Goal: Task Accomplishment & Management: Use online tool/utility

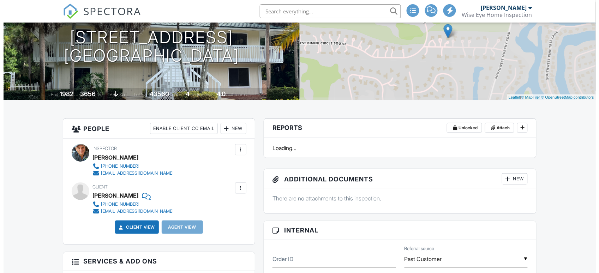
scroll to position [88, 0]
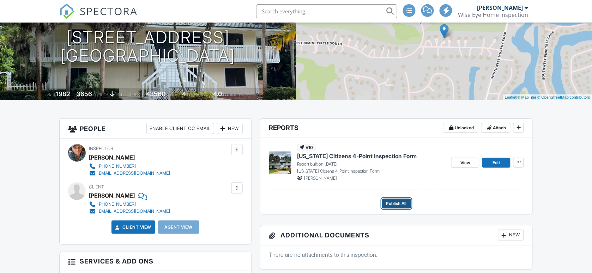
click at [400, 203] on span "Publish All" at bounding box center [396, 203] width 20 height 7
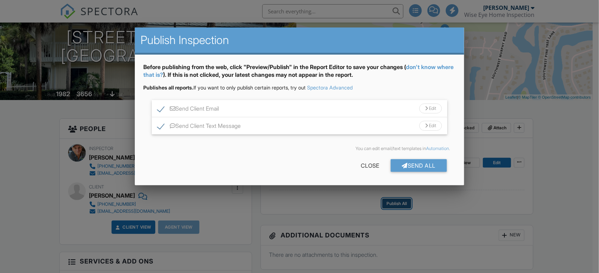
scroll to position [0, 0]
click at [433, 163] on div "Send All" at bounding box center [419, 165] width 56 height 13
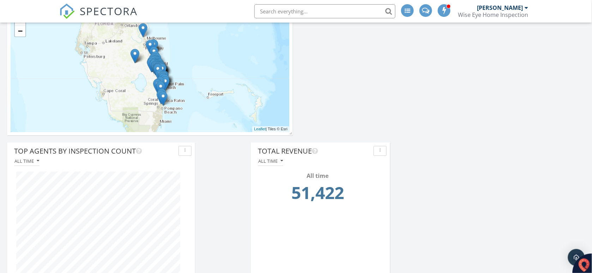
scroll to position [441, 0]
